Goal: Navigation & Orientation: Understand site structure

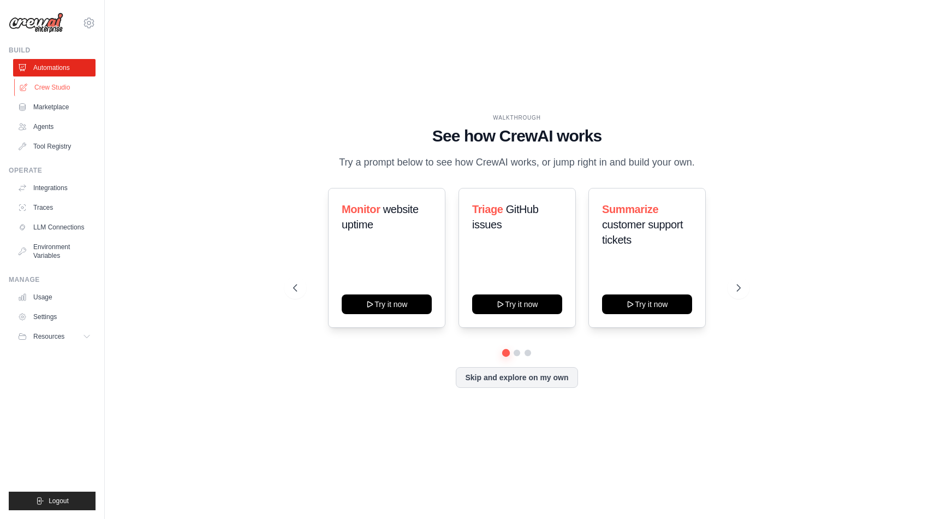
click at [67, 93] on link "Crew Studio" at bounding box center [55, 87] width 82 height 17
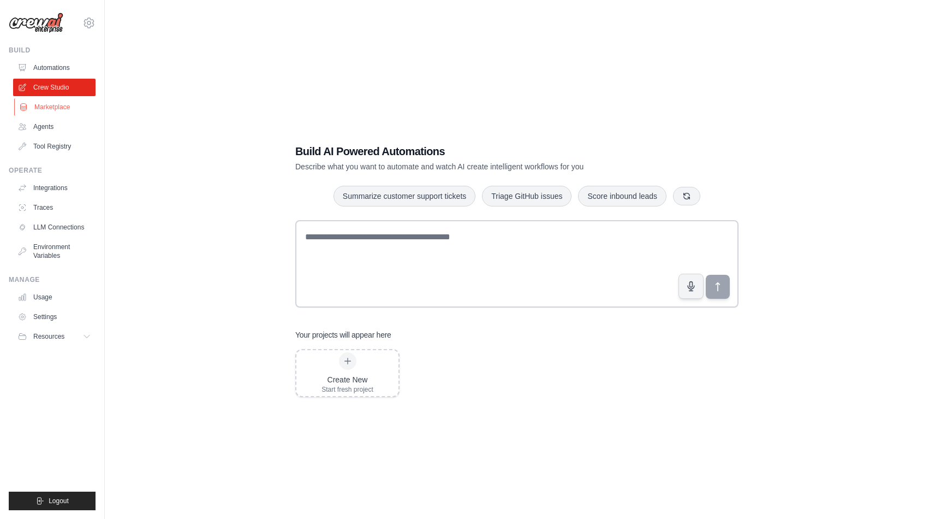
click at [71, 109] on link "Marketplace" at bounding box center [55, 106] width 82 height 17
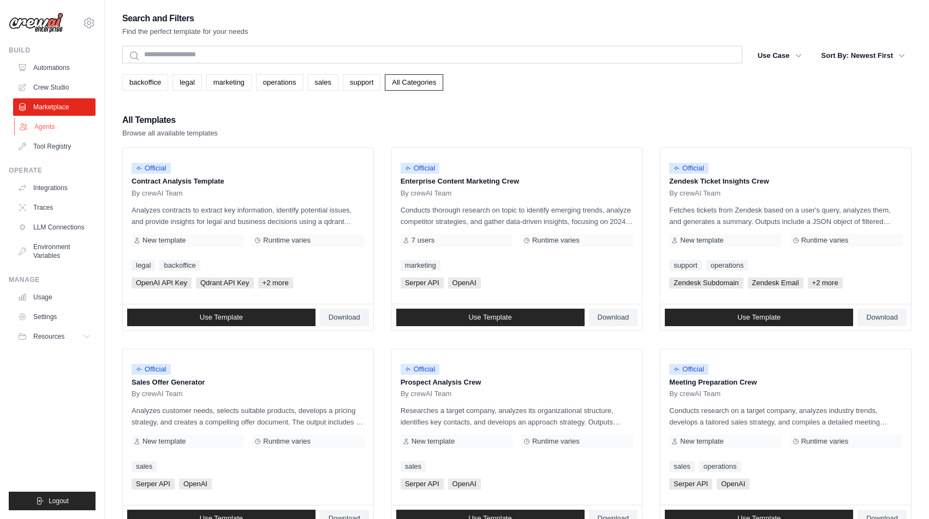
click at [62, 122] on link "Agents" at bounding box center [55, 126] width 82 height 17
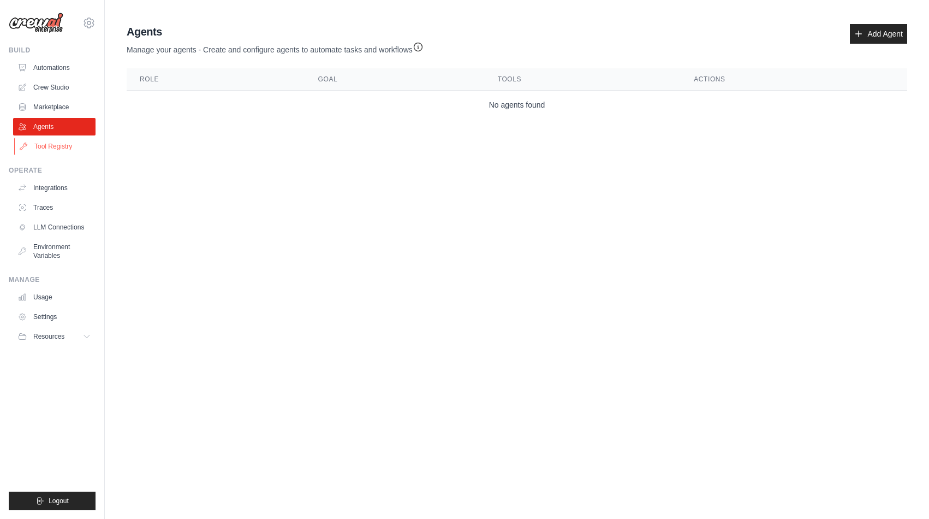
click at [67, 147] on link "Tool Registry" at bounding box center [55, 146] width 82 height 17
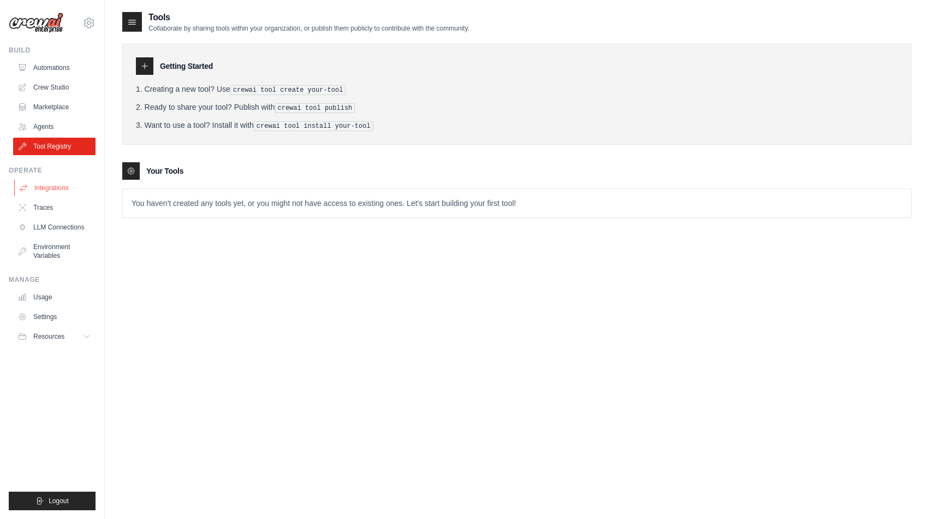
click at [47, 180] on link "Integrations" at bounding box center [55, 187] width 82 height 17
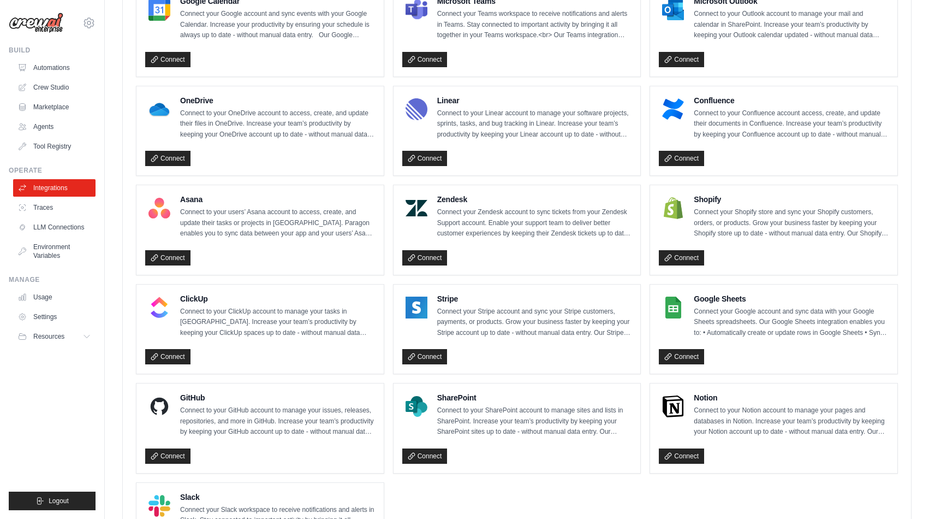
scroll to position [499, 0]
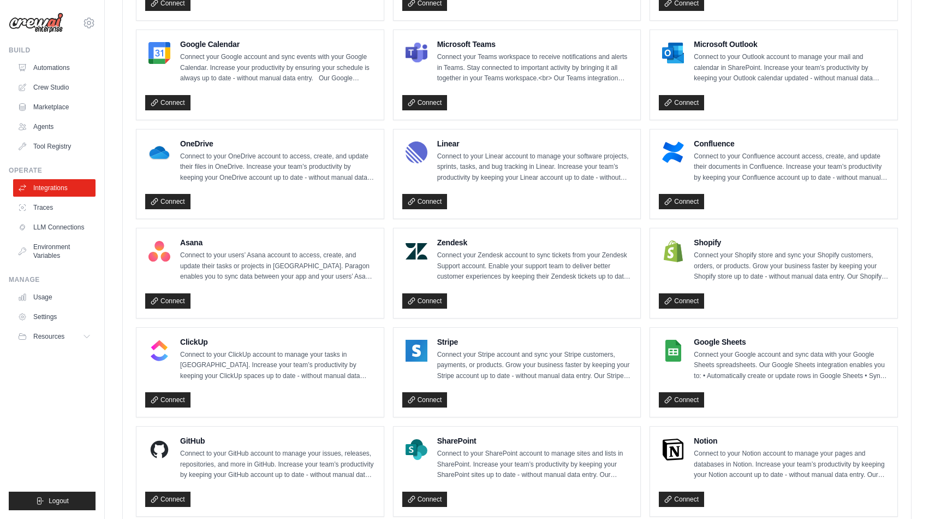
click at [53, 307] on ul "Usage Settings Resources Documentation Blog" at bounding box center [54, 316] width 82 height 57
click at [52, 301] on link "Usage" at bounding box center [55, 296] width 82 height 17
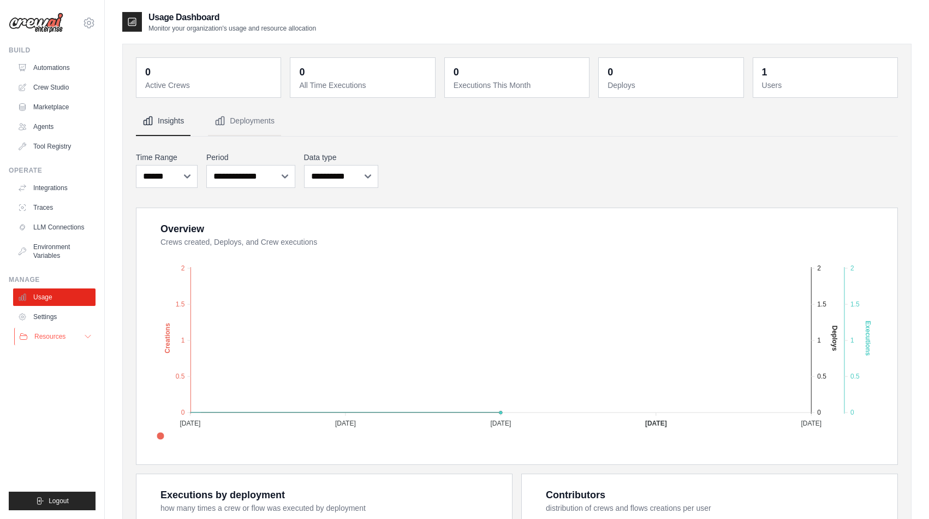
click at [58, 338] on span "Resources" at bounding box center [49, 336] width 31 height 9
click at [68, 355] on span "Documentation" at bounding box center [61, 354] width 44 height 9
